Goal: Communication & Community: Answer question/provide support

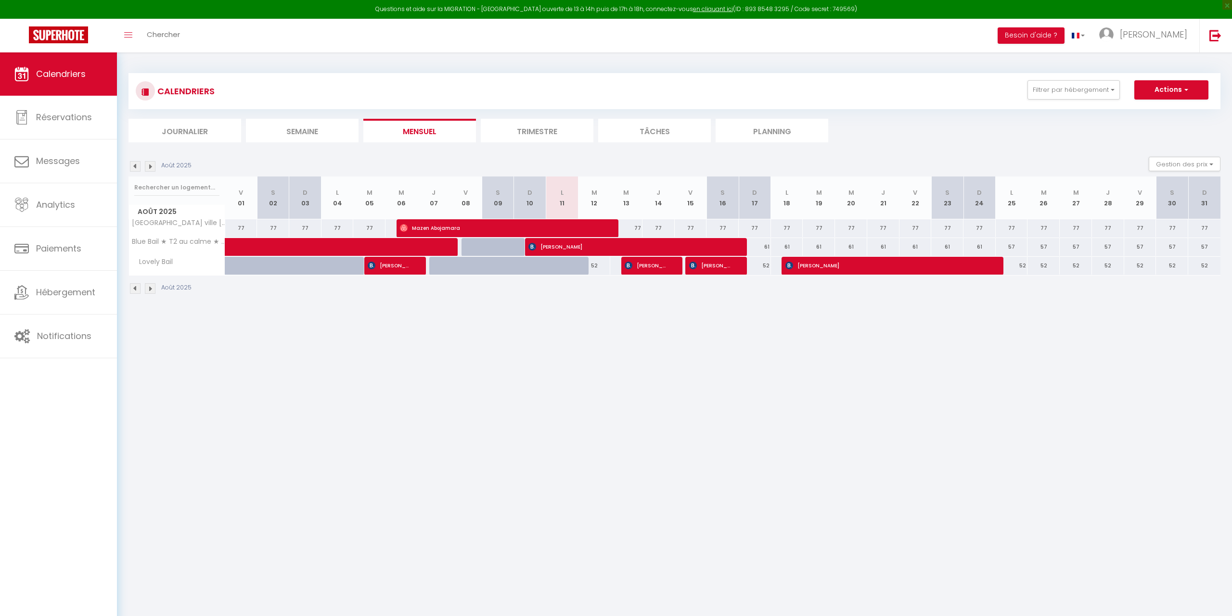
click at [399, 303] on div "CALENDRIERS Filtrer par hébergement Tous Blue Bail ★ T2 au calme ★ proche comme…" at bounding box center [674, 183] width 1115 height 263
click at [573, 267] on div at bounding box center [574, 271] width 32 height 18
type input "52"
type input "Lun 11 Août 2025"
type input "[DATE]"
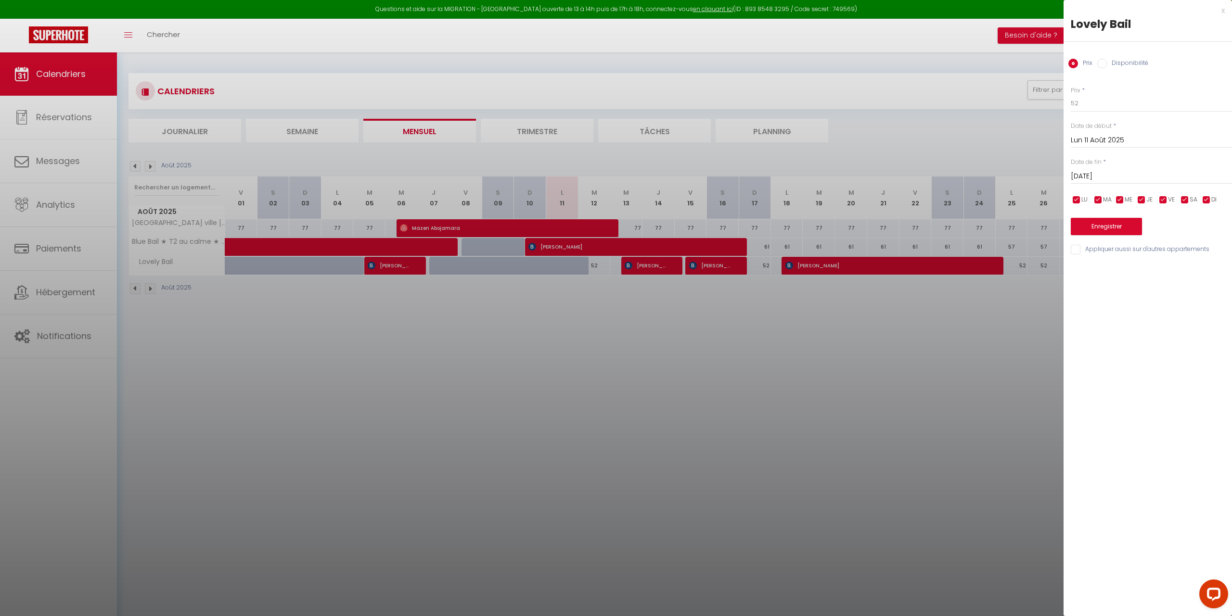
click at [1101, 63] on input "Disponibilité" at bounding box center [1102, 64] width 10 height 10
radio input "true"
radio input "false"
click option "Disponible" at bounding box center [0, 0] width 0 height 0
click at [1118, 226] on button "Enregistrer" at bounding box center [1105, 227] width 71 height 17
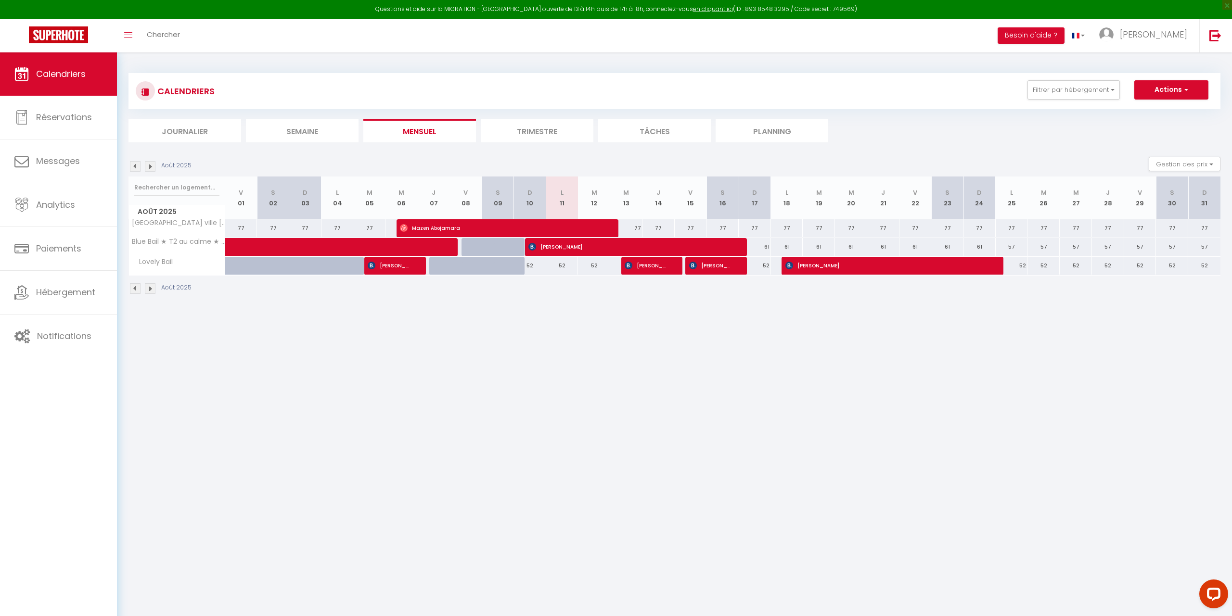
click at [665, 267] on span "[PERSON_NAME]" at bounding box center [645, 265] width 43 height 18
select select "OK"
select select "KO"
select select "0"
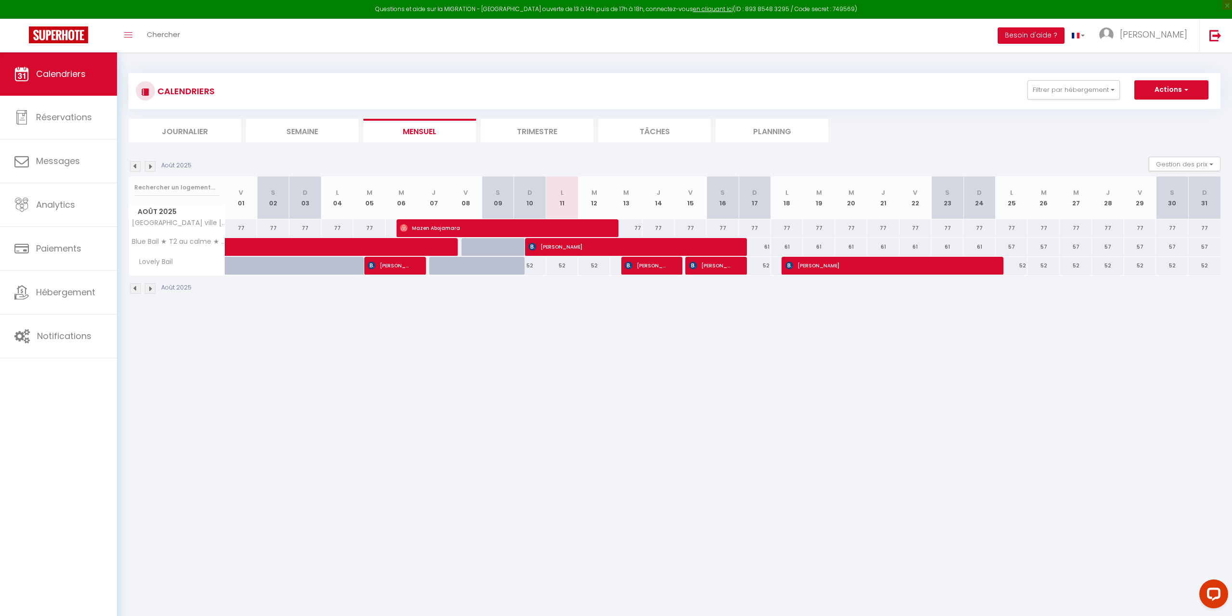
select select "1"
select select
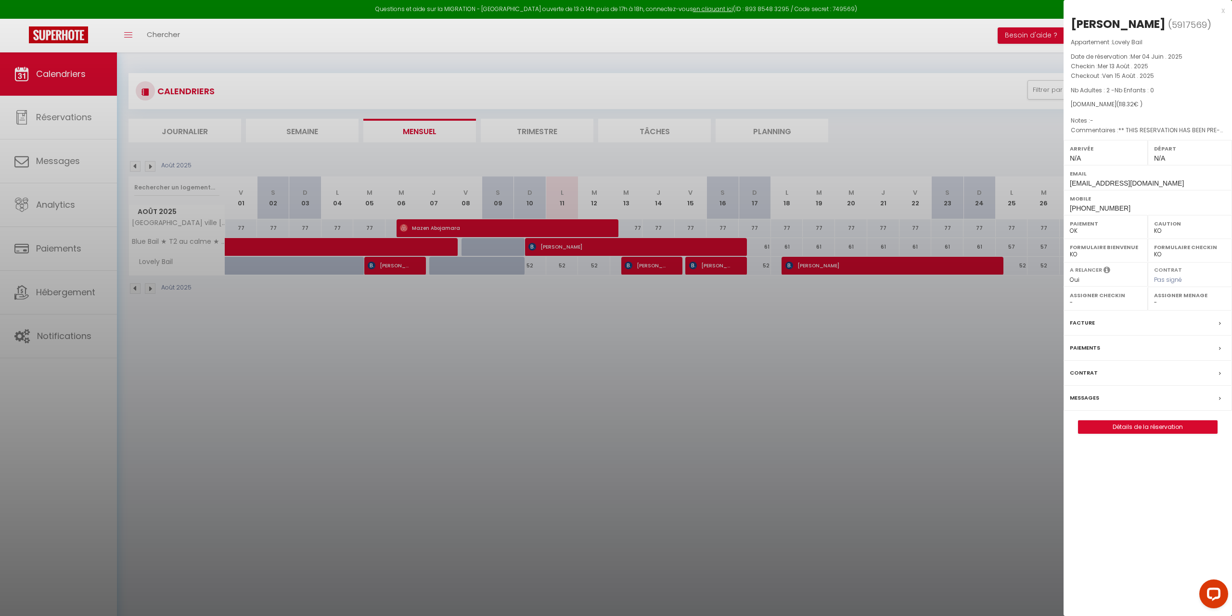
click at [1094, 396] on label "Messages" at bounding box center [1083, 398] width 29 height 10
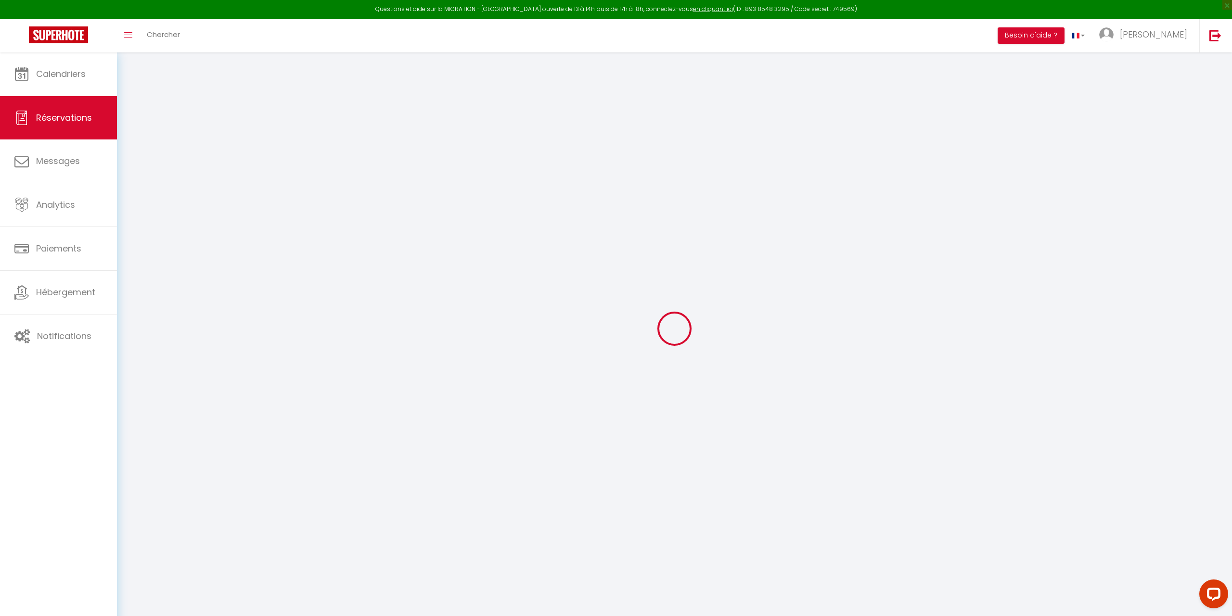
select select
checkbox input "false"
select select
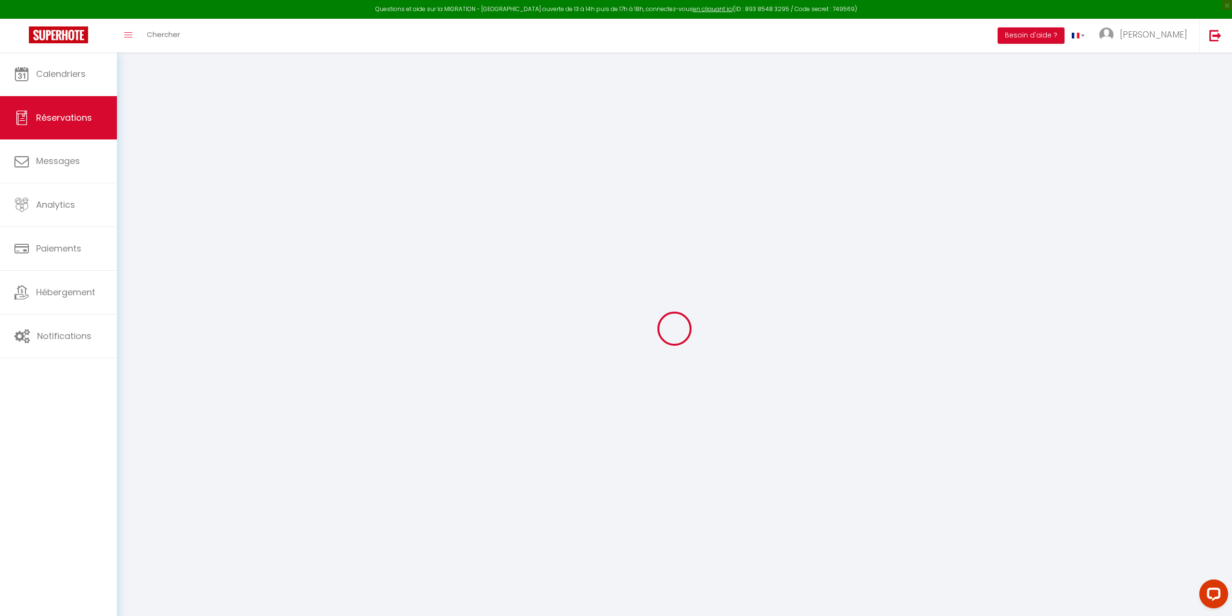
checkbox input "false"
select select
checkbox input "false"
type textarea "** THIS RESERVATION HAS BEEN PRE-PAID ** BOOKING NOTE : Payment charge is EUR 1…"
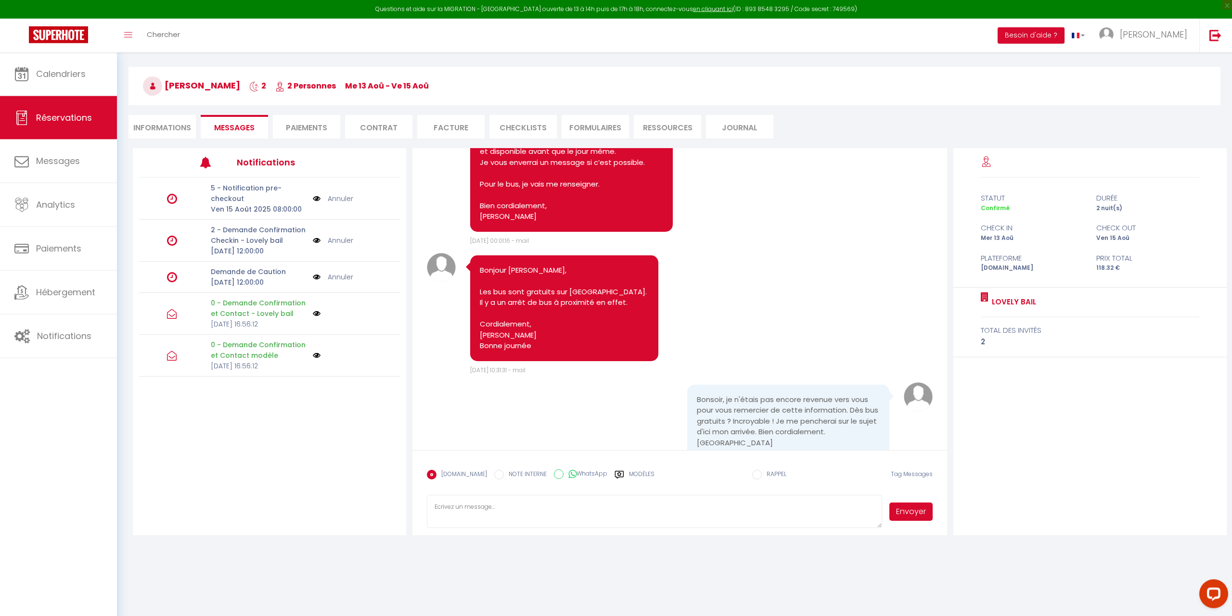
scroll to position [52, 0]
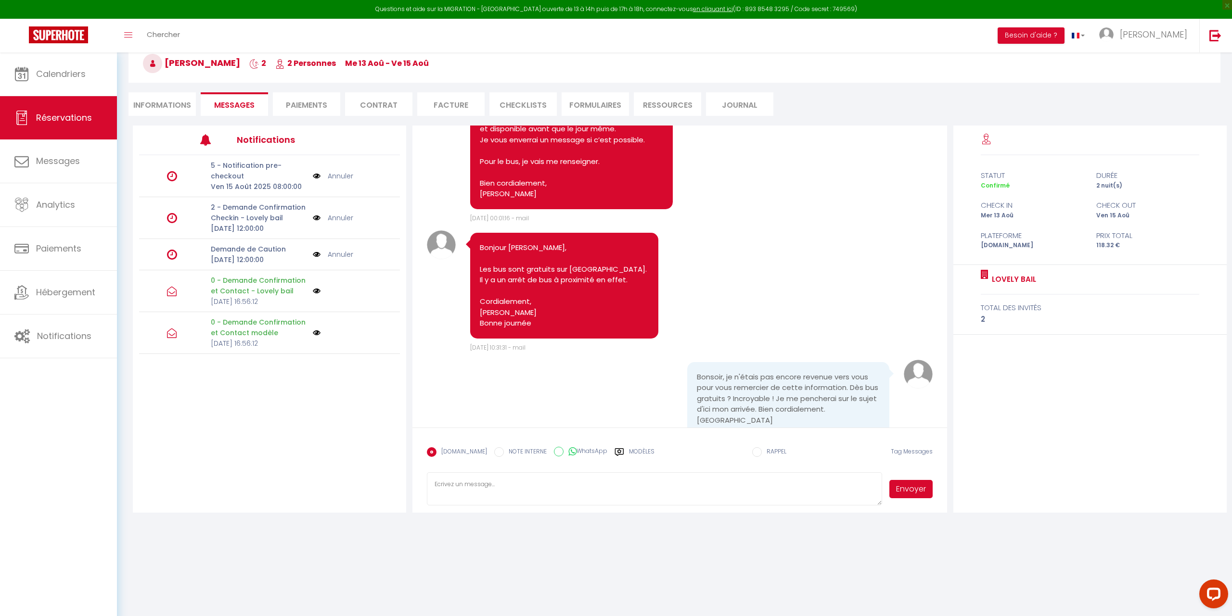
click at [464, 480] on textarea at bounding box center [654, 489] width 455 height 34
type textarea "b"
click at [589, 478] on textarea "Bonjour [PERSON_NAME], Visiblement le bus qui conviendrait le mieux est la lign…" at bounding box center [654, 489] width 455 height 34
click at [599, 476] on textarea "Bonjour [PERSON_NAME], Visiblement le bus qui conviendrait le mieux est la lign…" at bounding box center [654, 489] width 455 height 34
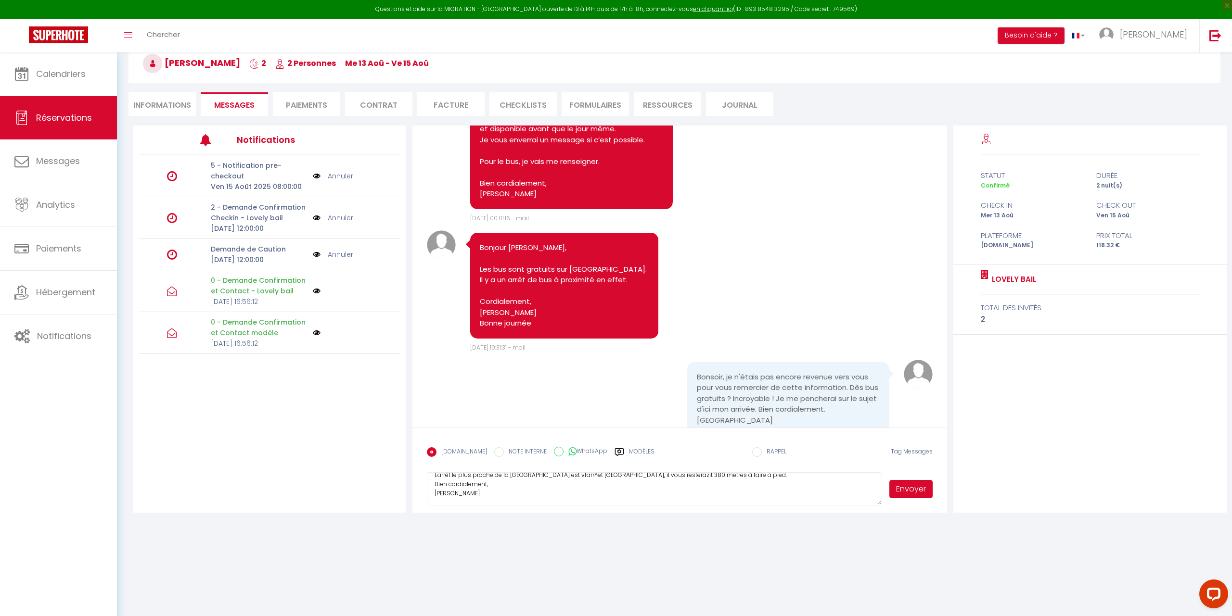
scroll to position [25, 0]
click at [658, 476] on textarea "Bonjour [PERSON_NAME], Visiblement le bus qui conviendrait le mieux est la lign…" at bounding box center [654, 489] width 455 height 34
click at [683, 477] on textarea "Bonjour [PERSON_NAME], Visiblement le bus qui conviendrait le mieux est la lign…" at bounding box center [654, 489] width 455 height 34
type textarea "Bonjour [PERSON_NAME], Visiblement le bus qui conviendrait le mieux est la lign…"
click at [833, 535] on body "Questions et aide sur la MIGRATION - [GEOGRAPHIC_DATA] ouverte de 13 à 14h puis…" at bounding box center [616, 308] width 1232 height 616
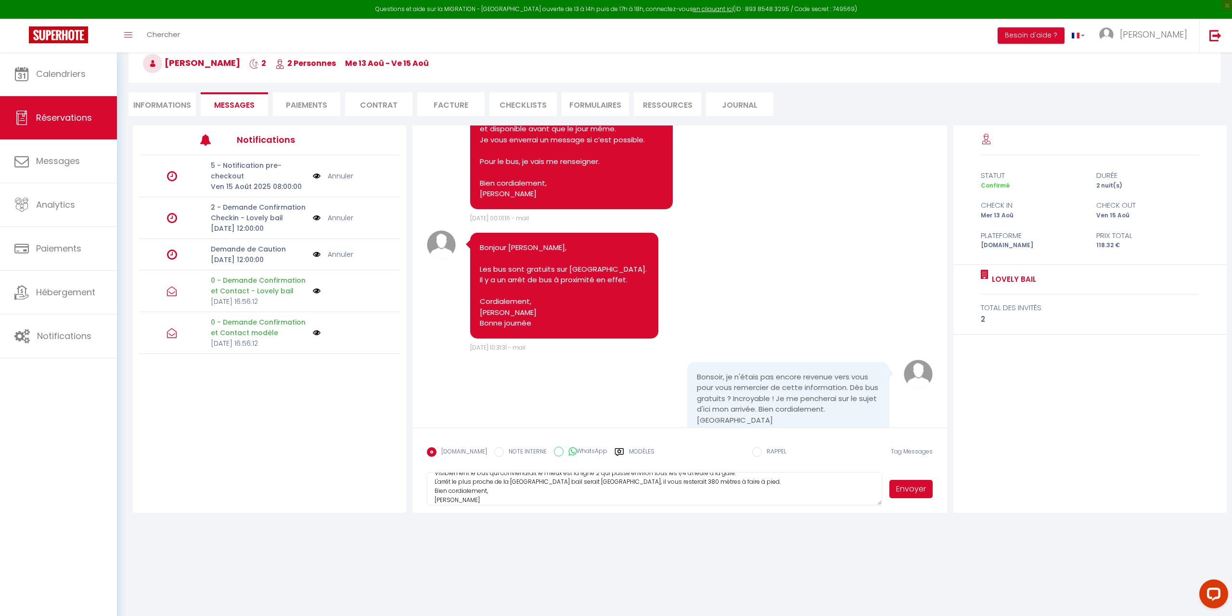
scroll to position [27, 0]
click at [909, 488] on button "Envoyer" at bounding box center [910, 489] width 43 height 18
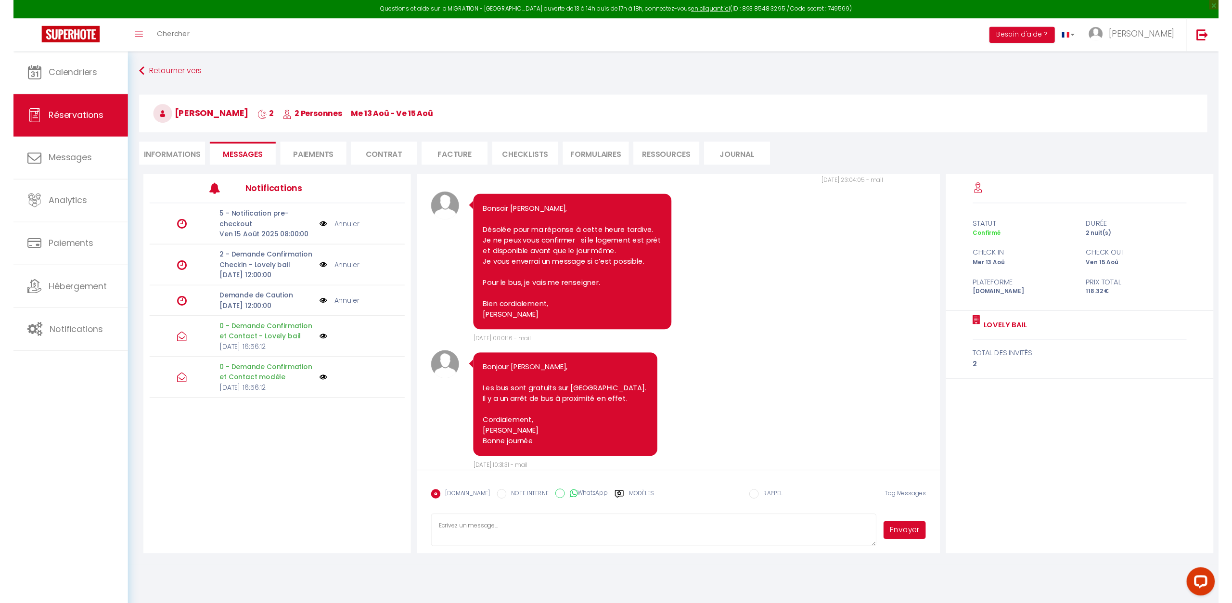
scroll to position [1080, 0]
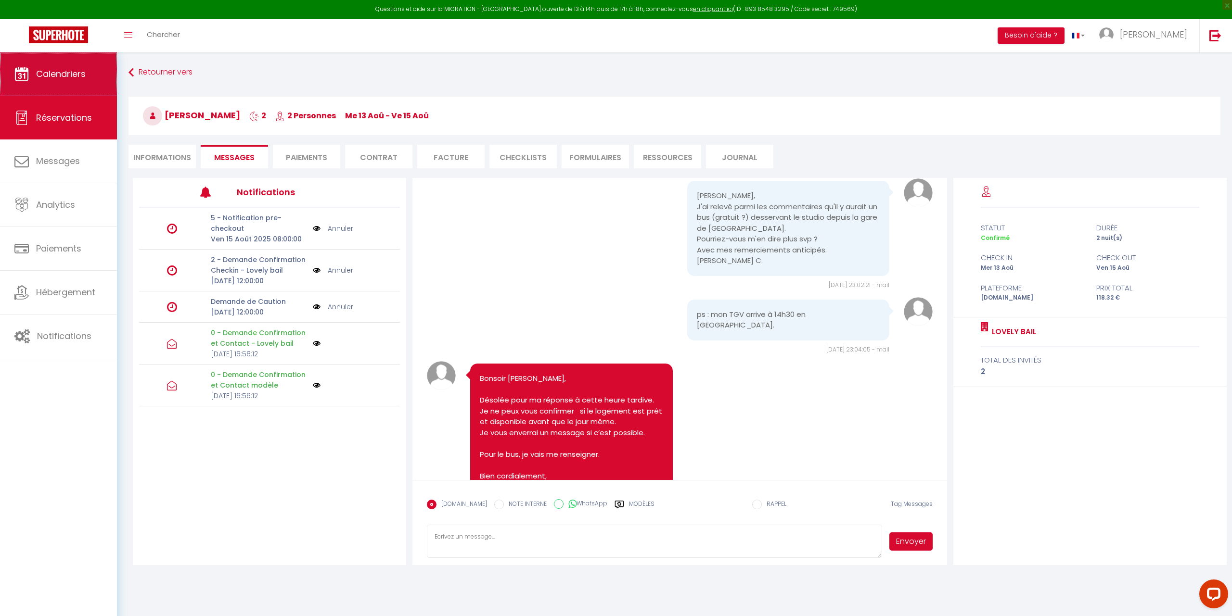
click at [34, 76] on link "Calendriers" at bounding box center [58, 73] width 117 height 43
